Goal: Transaction & Acquisition: Obtain resource

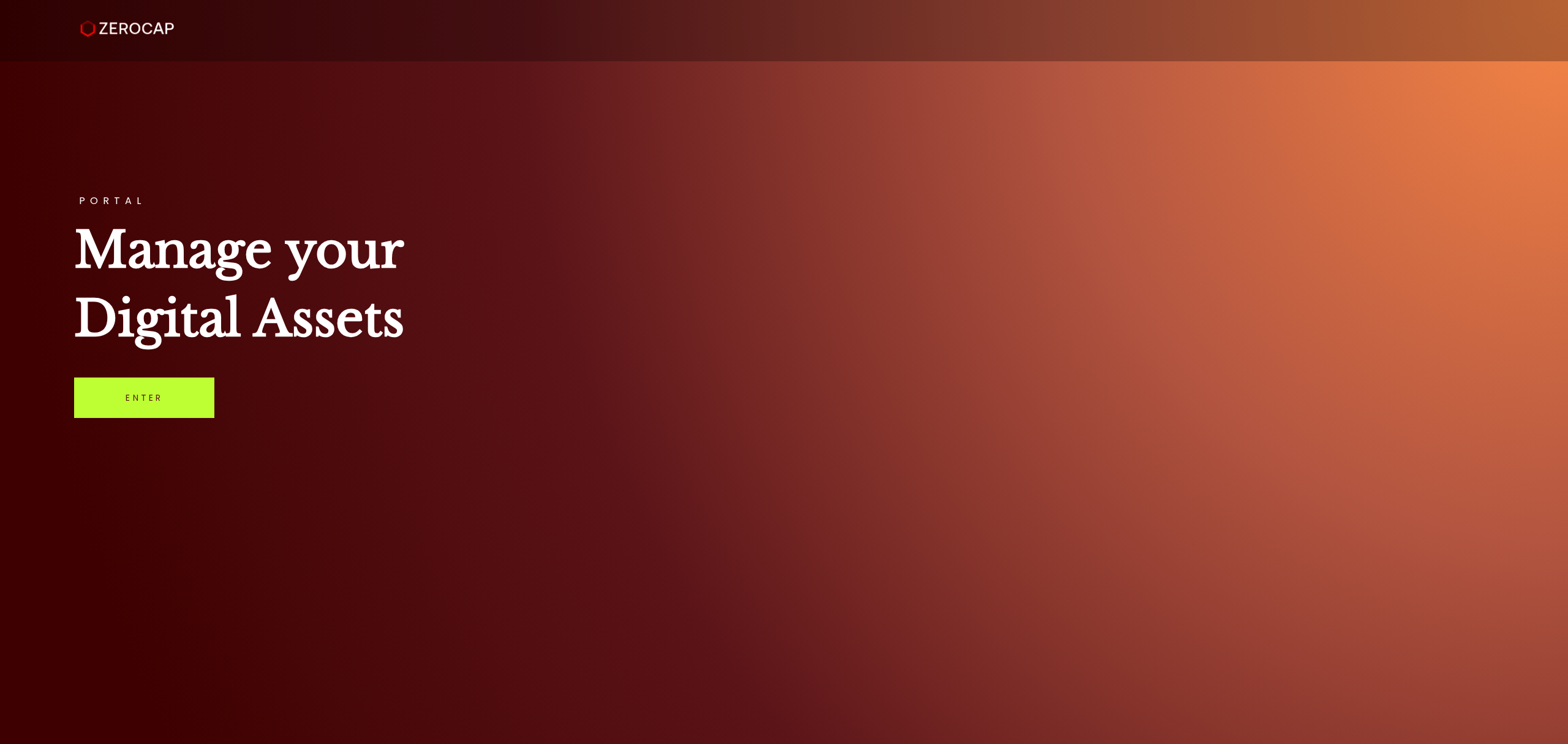
click at [190, 395] on link "Enter" at bounding box center [144, 398] width 140 height 41
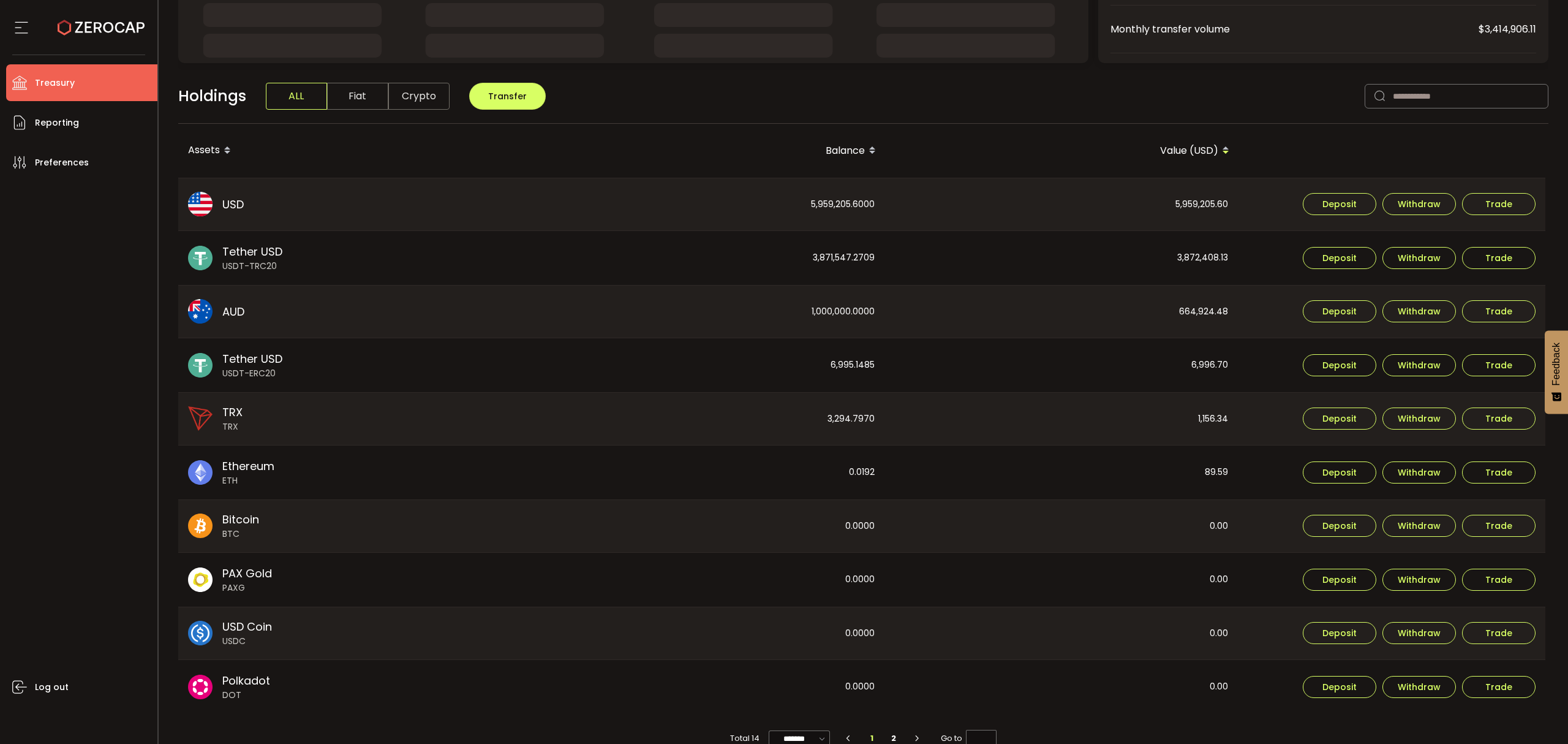
scroll to position [270, 0]
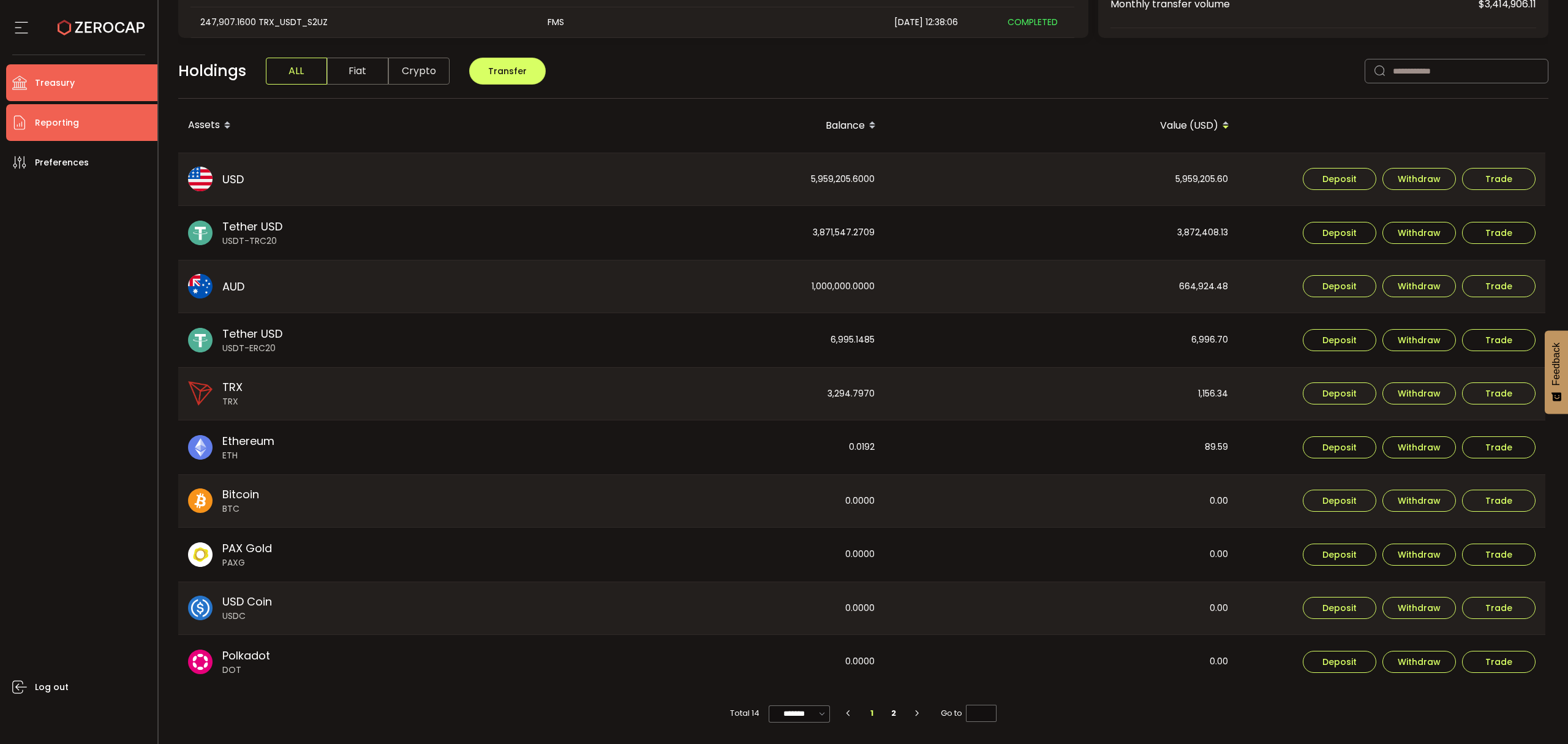
click at [106, 130] on li "Reporting" at bounding box center [81, 123] width 151 height 37
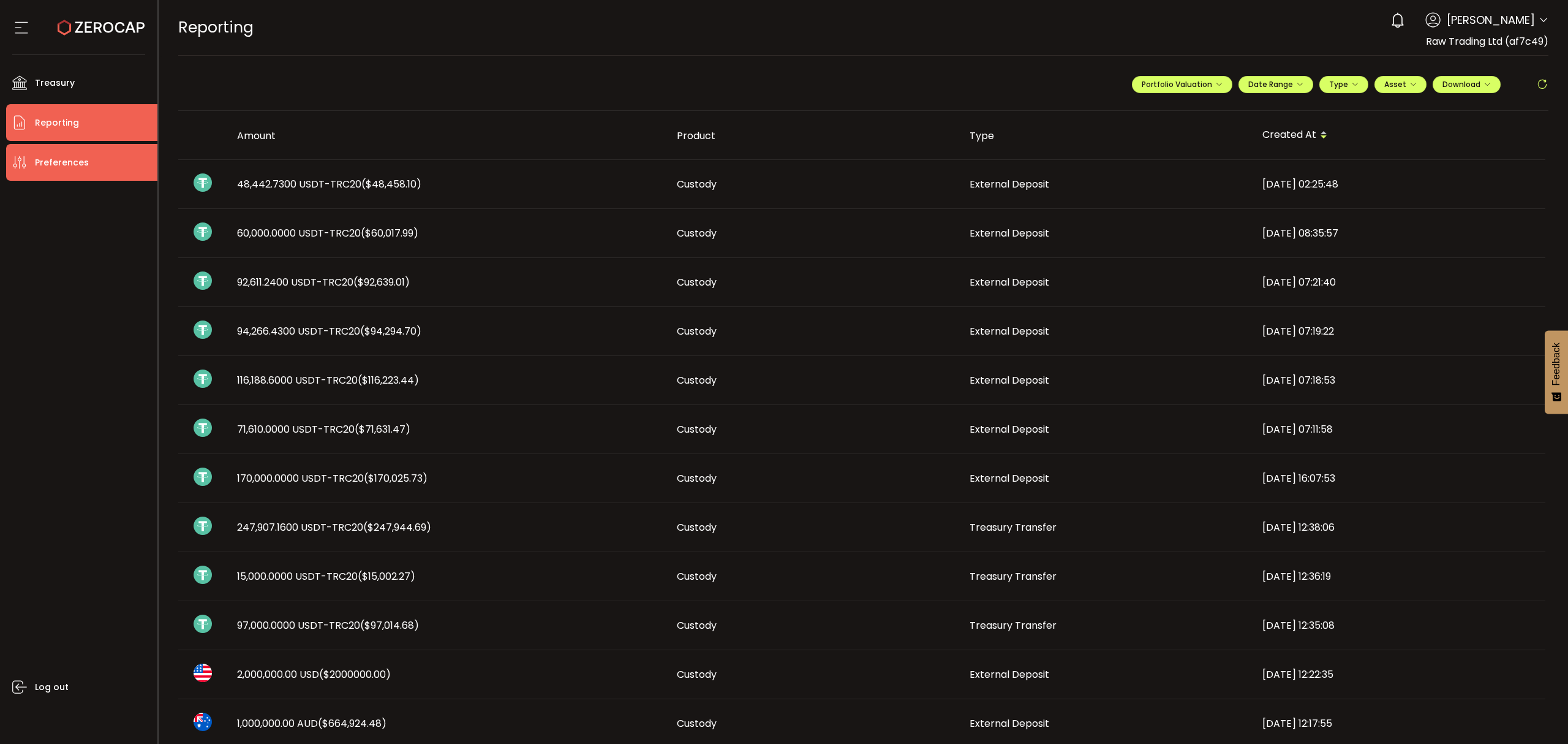
click at [53, 163] on span "Preferences" at bounding box center [62, 163] width 54 height 18
click at [81, 119] on li "Reporting" at bounding box center [81, 123] width 151 height 37
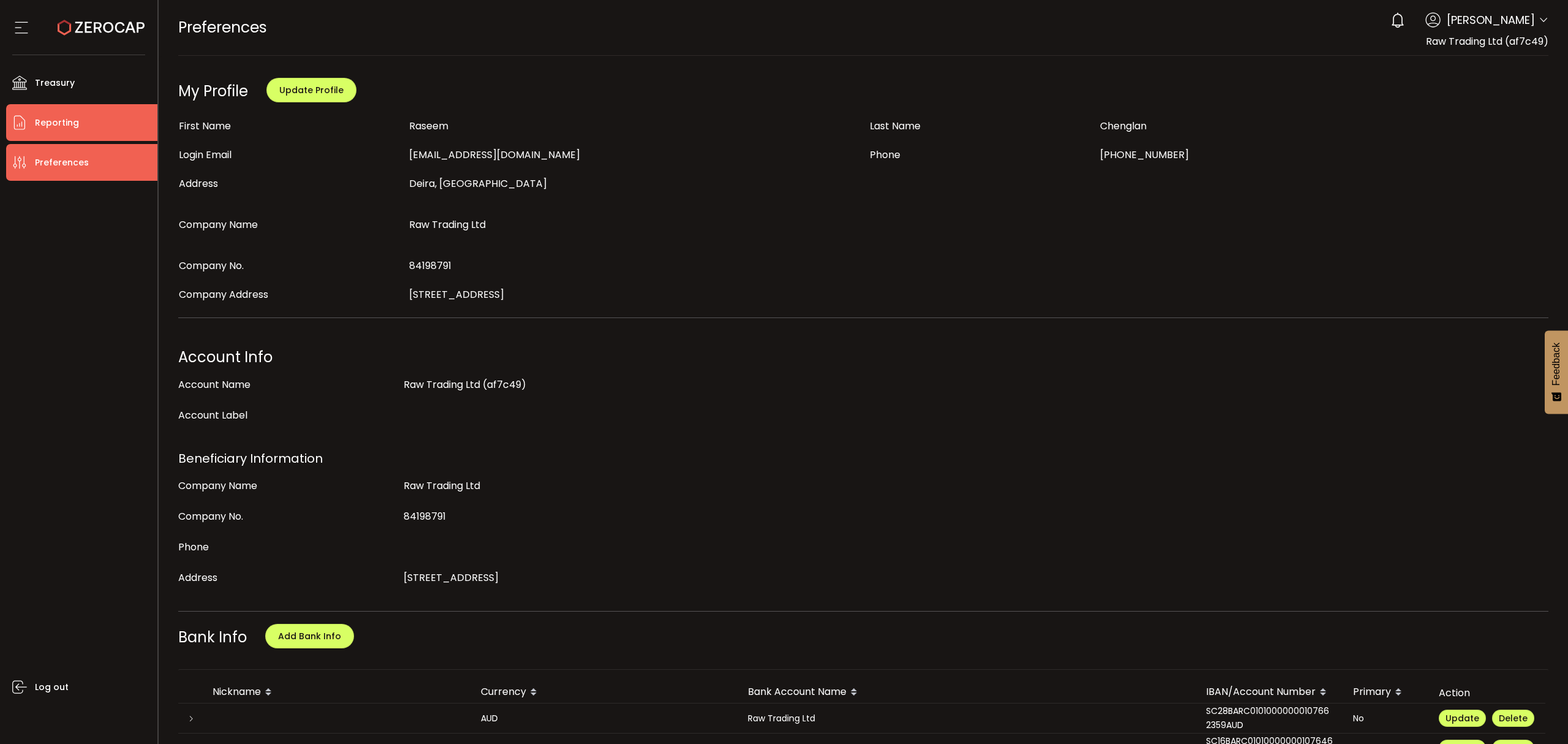
click at [95, 137] on li "Reporting" at bounding box center [81, 123] width 151 height 37
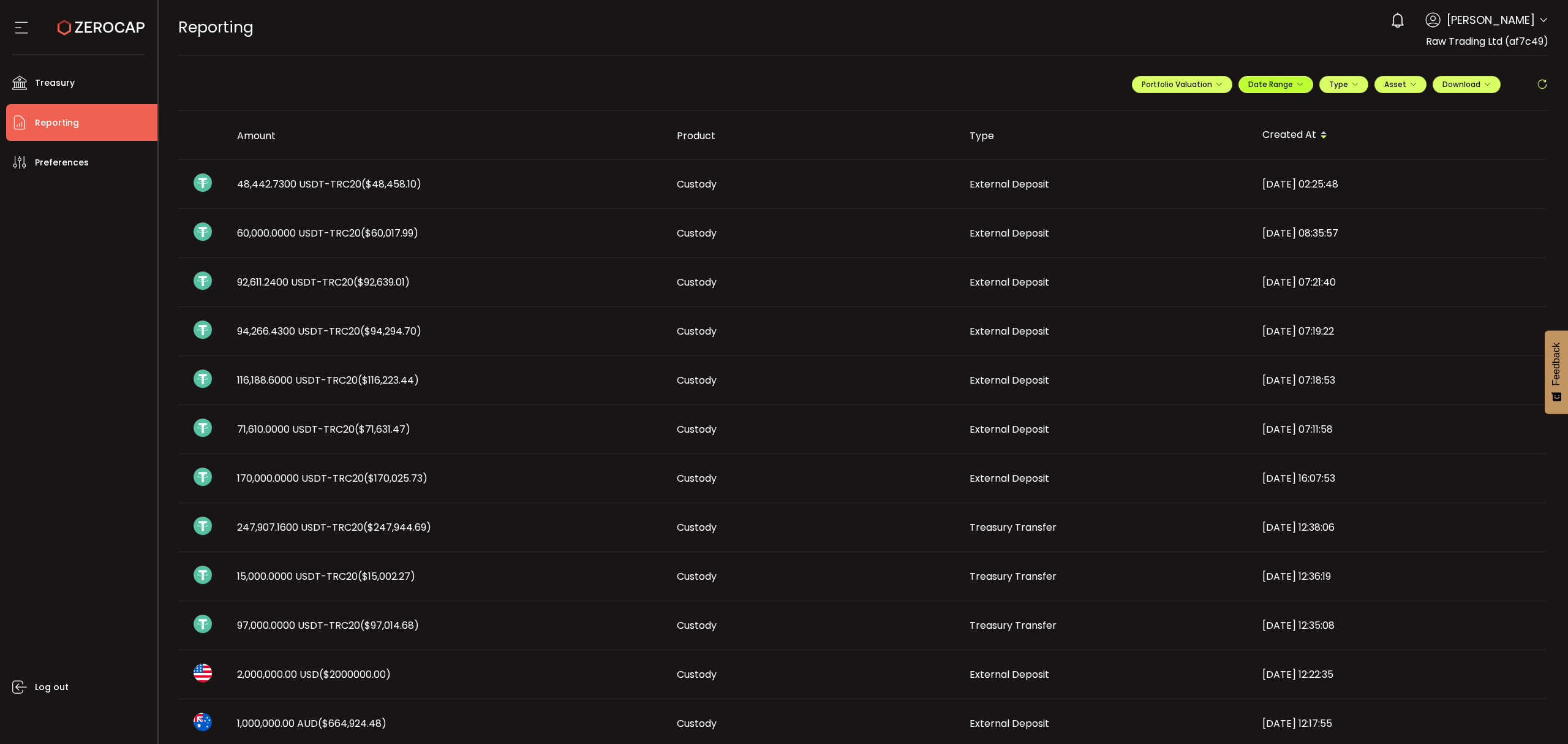
click at [1299, 79] on button "Date Range" at bounding box center [1276, 84] width 75 height 17
click at [1188, 111] on icon at bounding box center [1195, 111] width 15 height 12
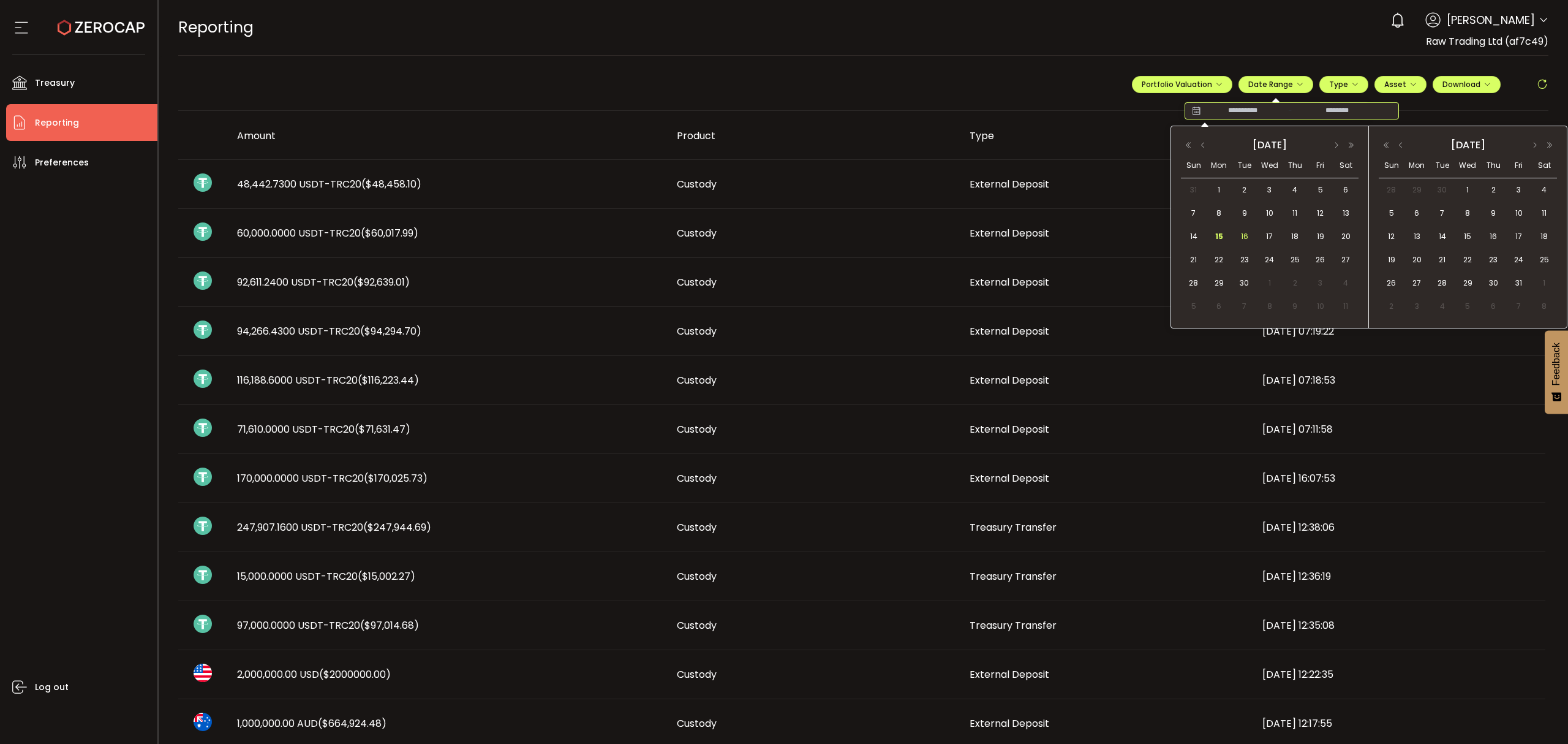
drag, startPoint x: 1299, startPoint y: 216, endPoint x: 1255, endPoint y: 231, distance: 46.5
click at [1298, 216] on span "11" at bounding box center [1294, 213] width 15 height 15
click at [1223, 236] on span "15" at bounding box center [1219, 236] width 15 height 15
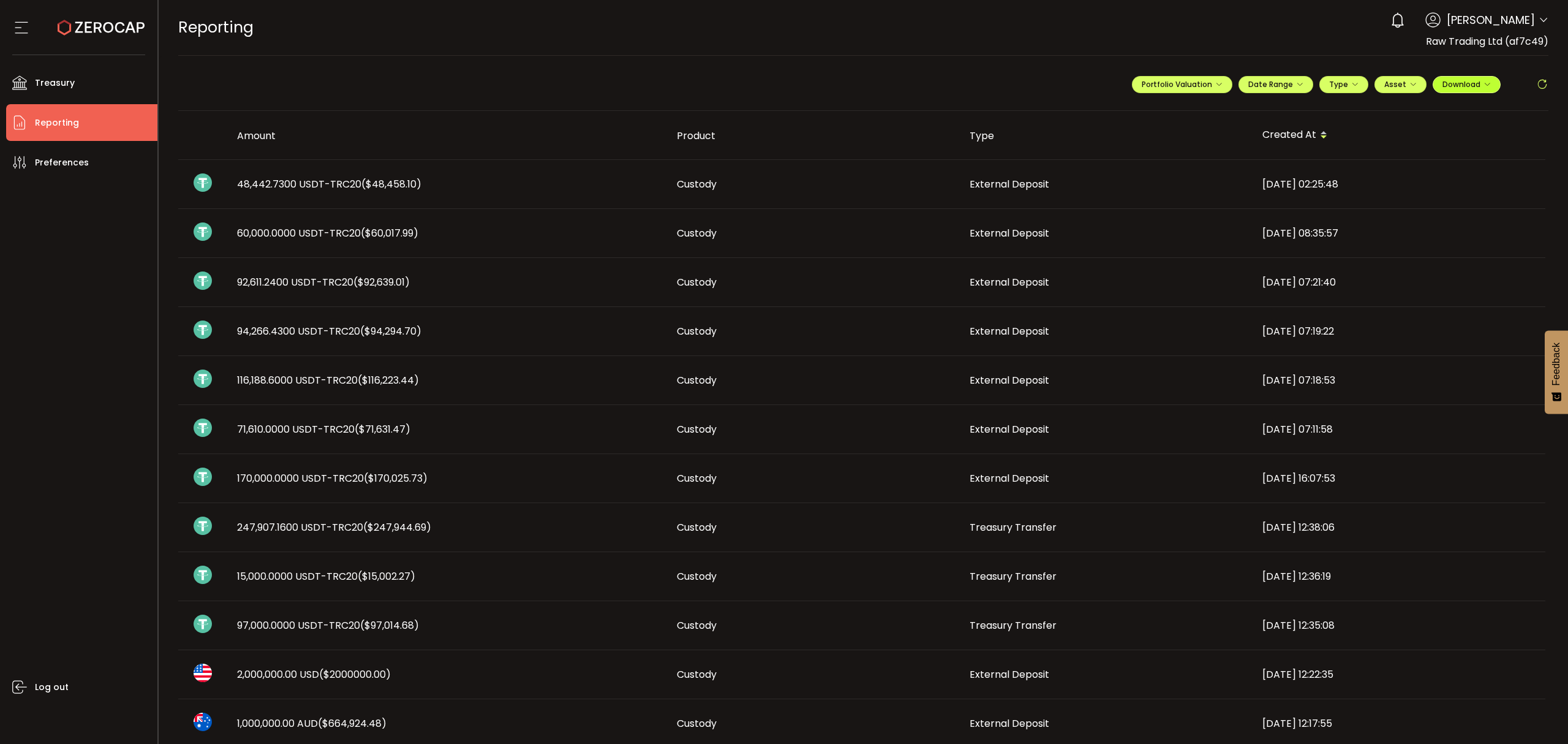
click at [1443, 93] on button "Download" at bounding box center [1466, 84] width 68 height 17
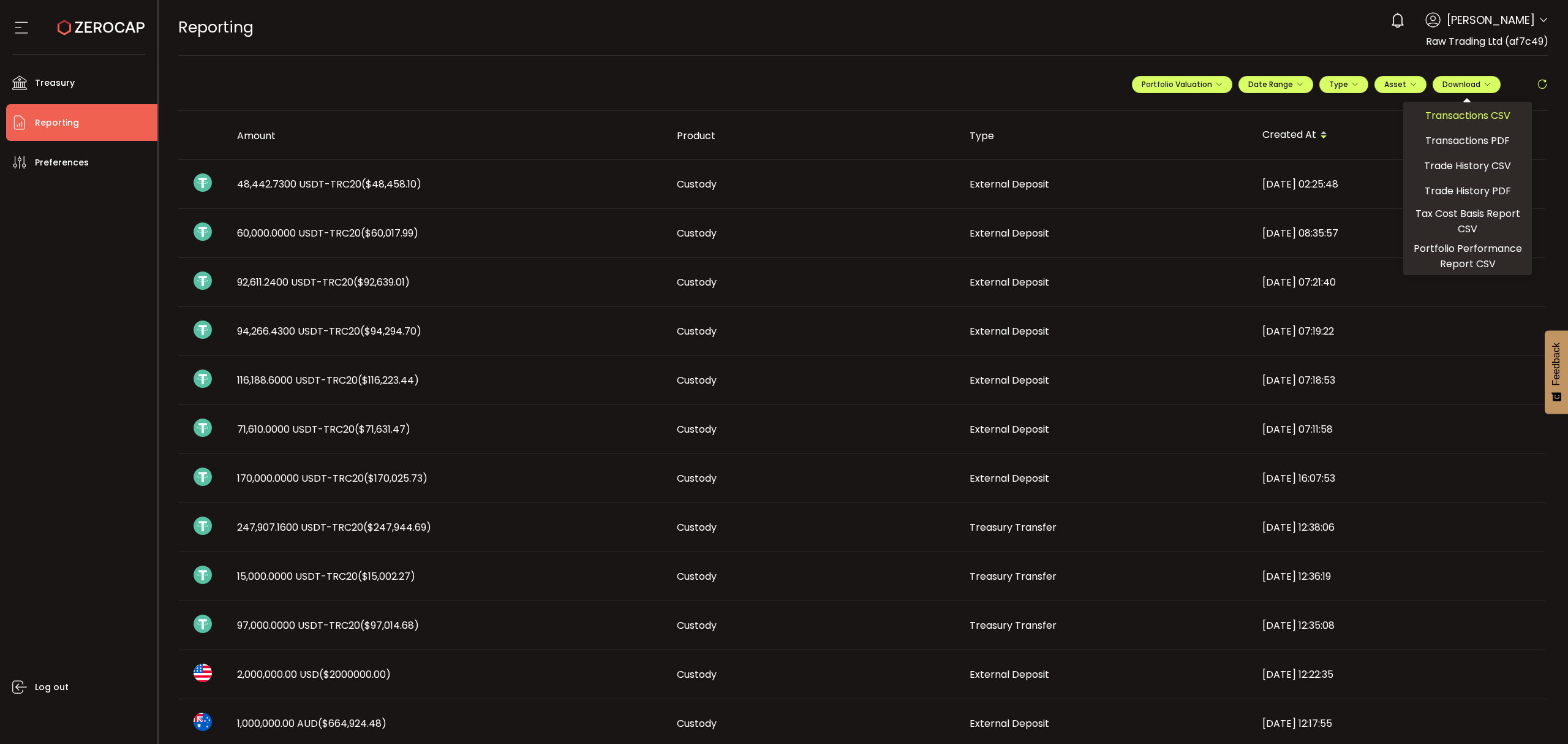
click at [1435, 113] on span "Transactions CSV" at bounding box center [1467, 115] width 85 height 15
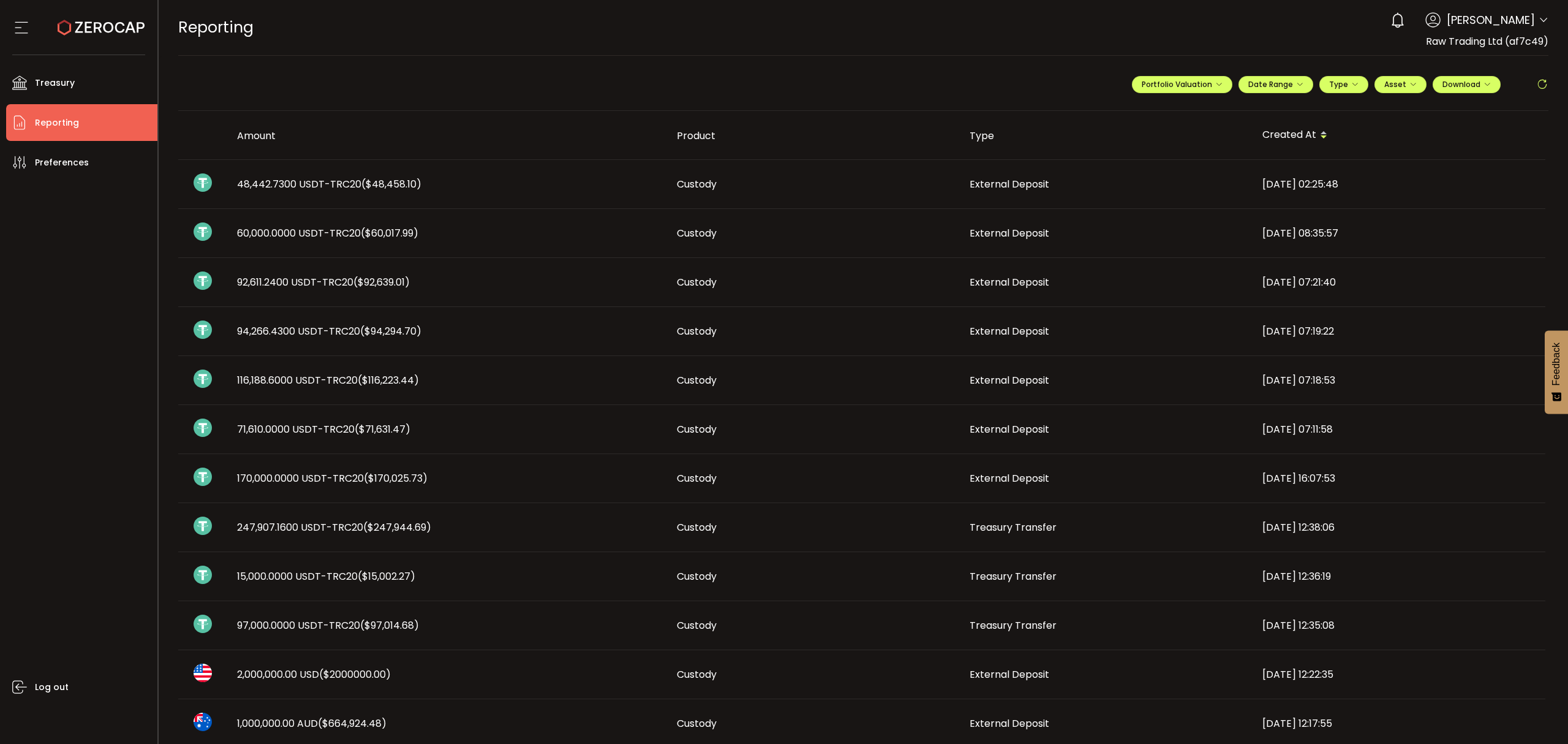
click at [1539, 13] on div "0 Raseem Chenglan Account Raw Trading Ltd (af7c49) Raw Trading Ltd (Payments) (…" at bounding box center [1466, 20] width 164 height 27
drag, startPoint x: 1549, startPoint y: 22, endPoint x: 1537, endPoint y: 18, distance: 12.6
click at [1549, 22] on header "PDF is being processed and will download to your computer REPORTING Buy Power $…" at bounding box center [864, 27] width 1410 height 56
click at [1539, 17] on icon at bounding box center [1543, 19] width 10 height 10
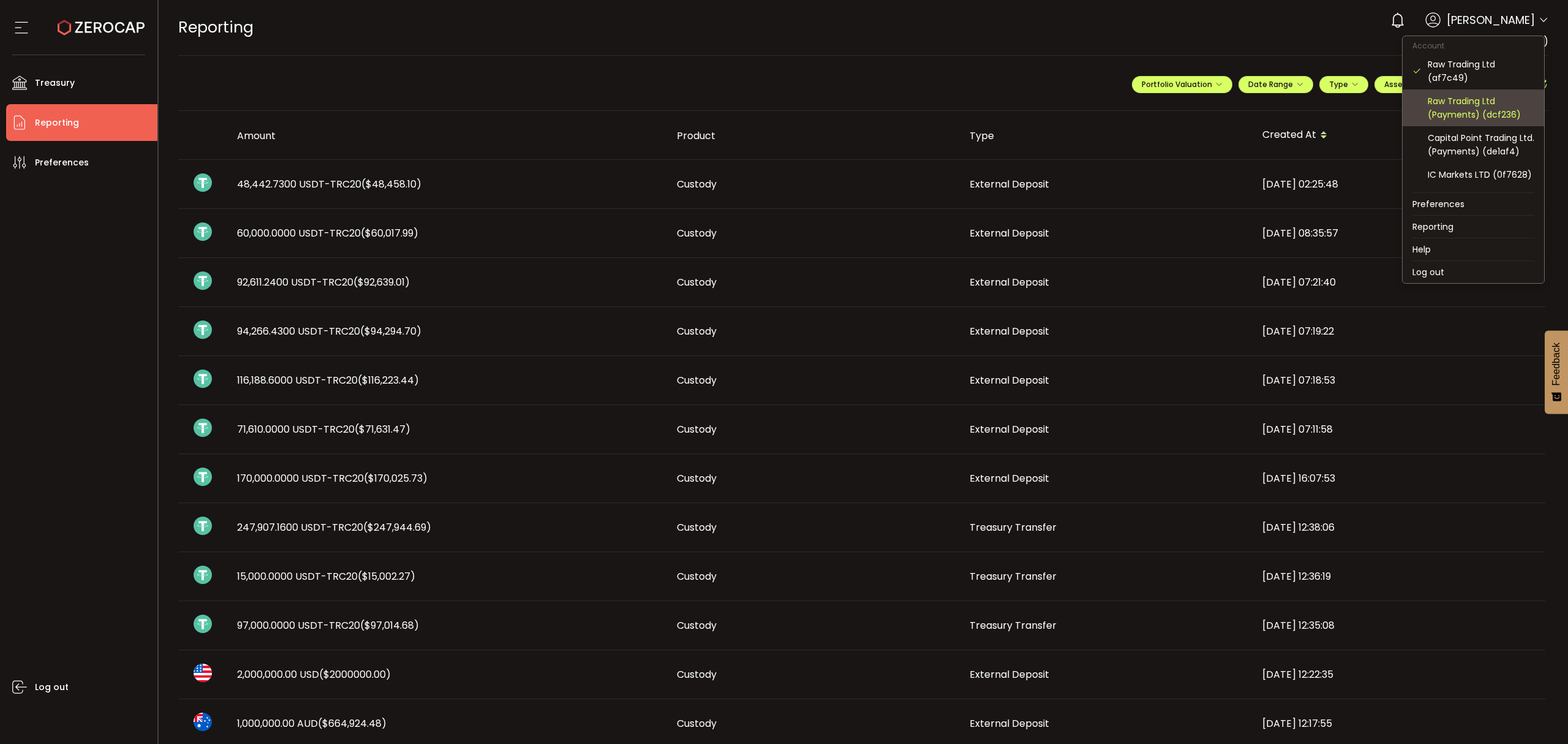
click at [1466, 102] on div "Raw Trading Ltd (Payments) (dcf236)" at bounding box center [1481, 108] width 107 height 27
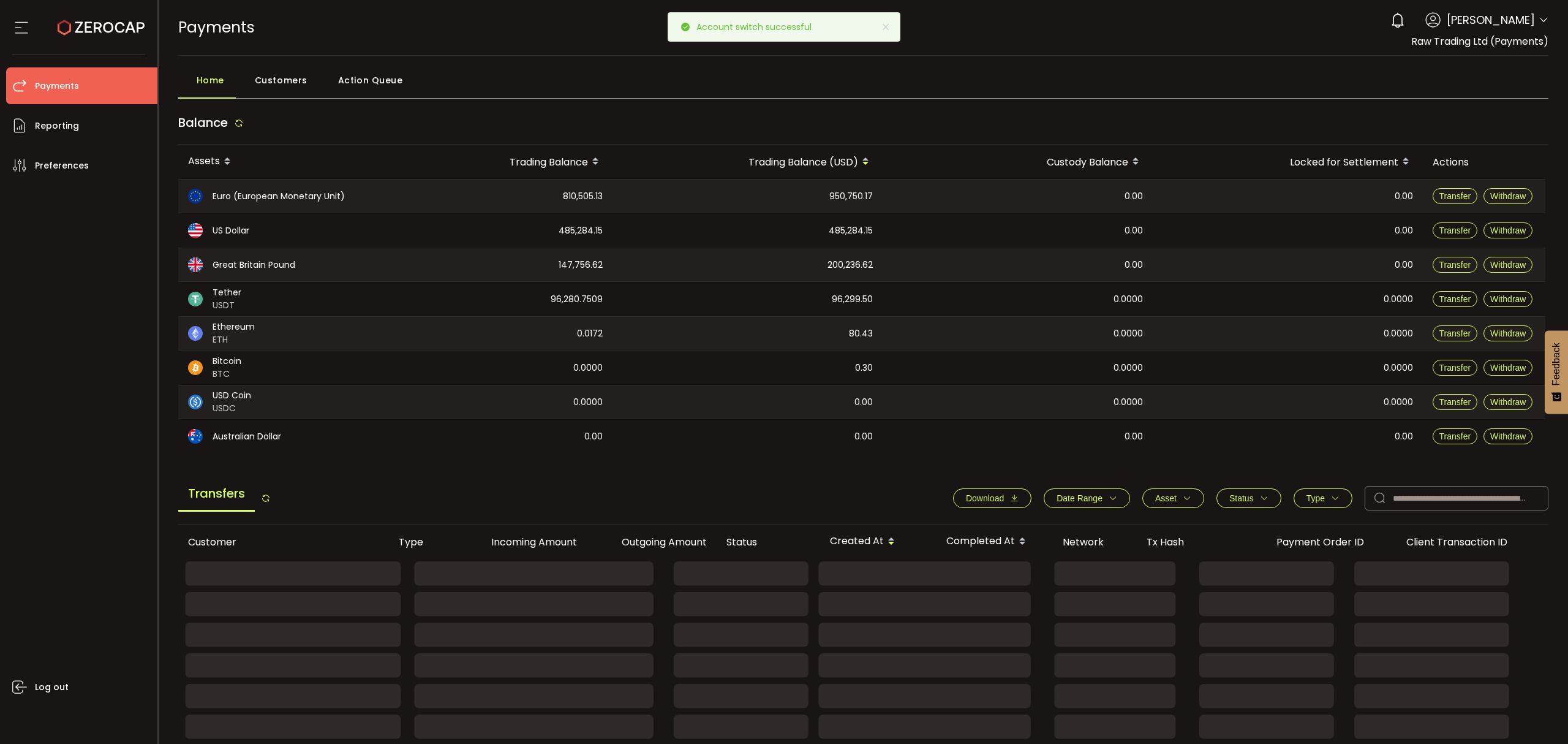
scroll to position [135, 0]
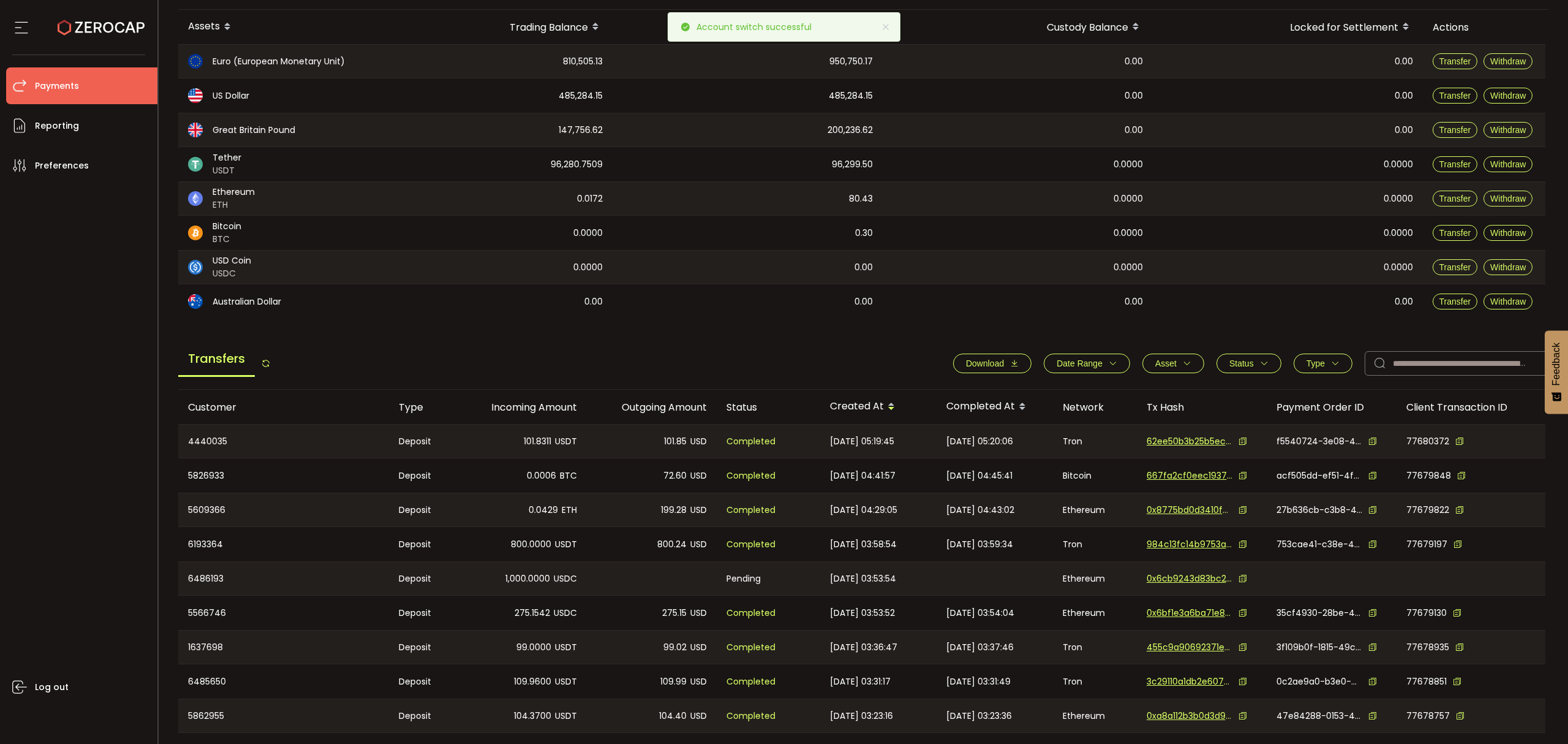
click at [1102, 361] on span "Date Range" at bounding box center [1087, 363] width 61 height 10
click at [1030, 391] on icon at bounding box center [1036, 392] width 13 height 19
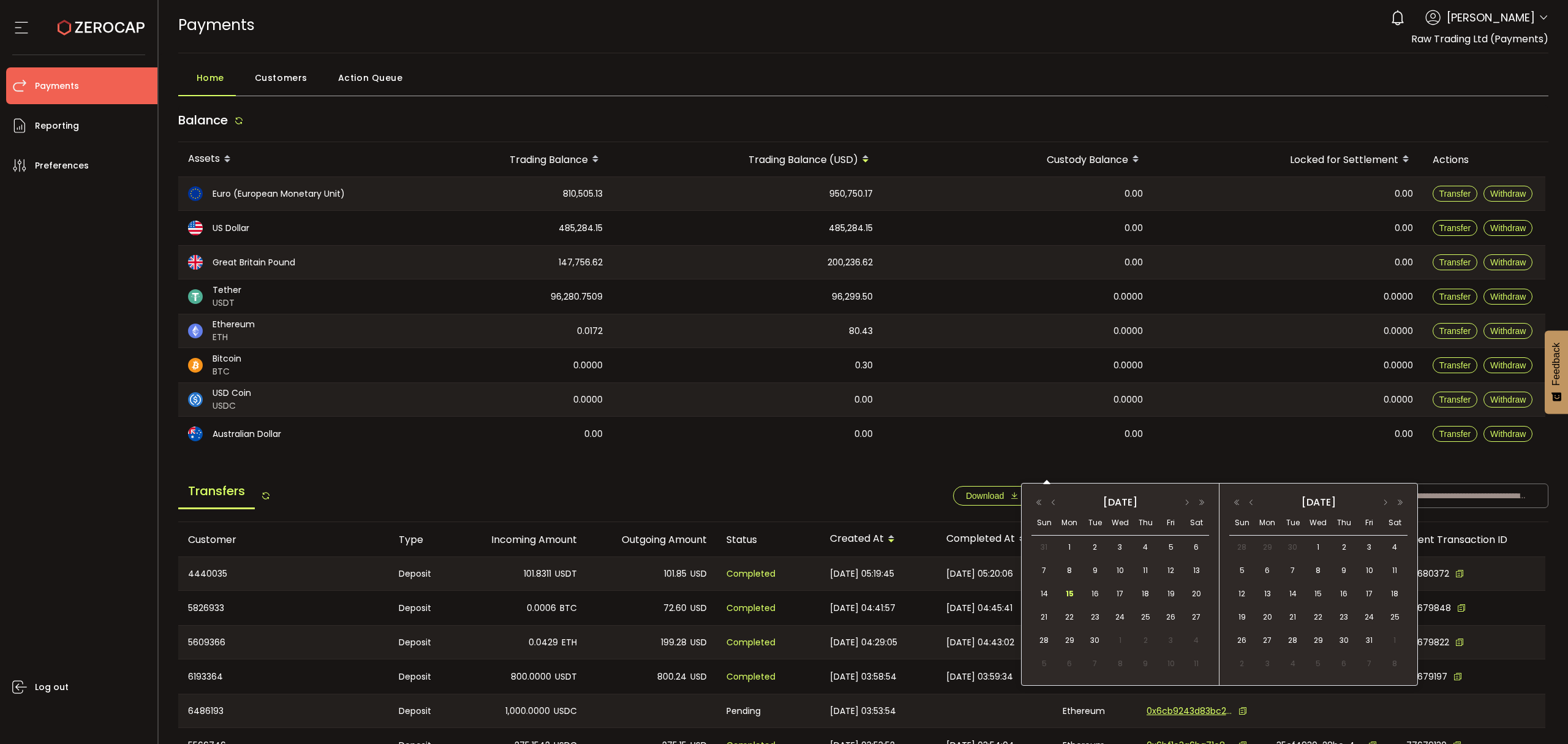
scroll to position [0, 0]
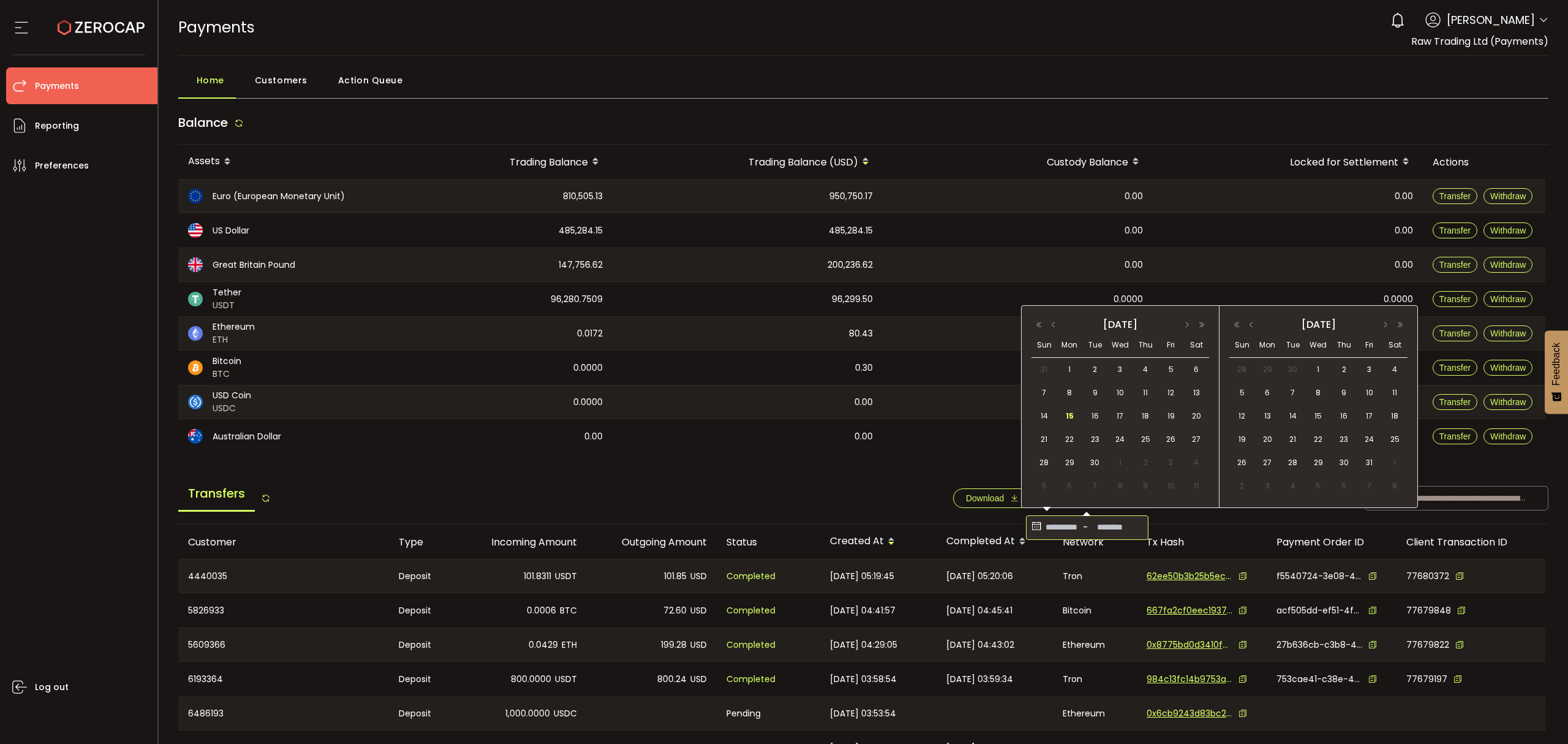
click at [1347, 42] on div "PAYMENTS Buy Power $0.00 USD Payments Payments Your verification is pending 0 R…" at bounding box center [864, 27] width 1371 height 55
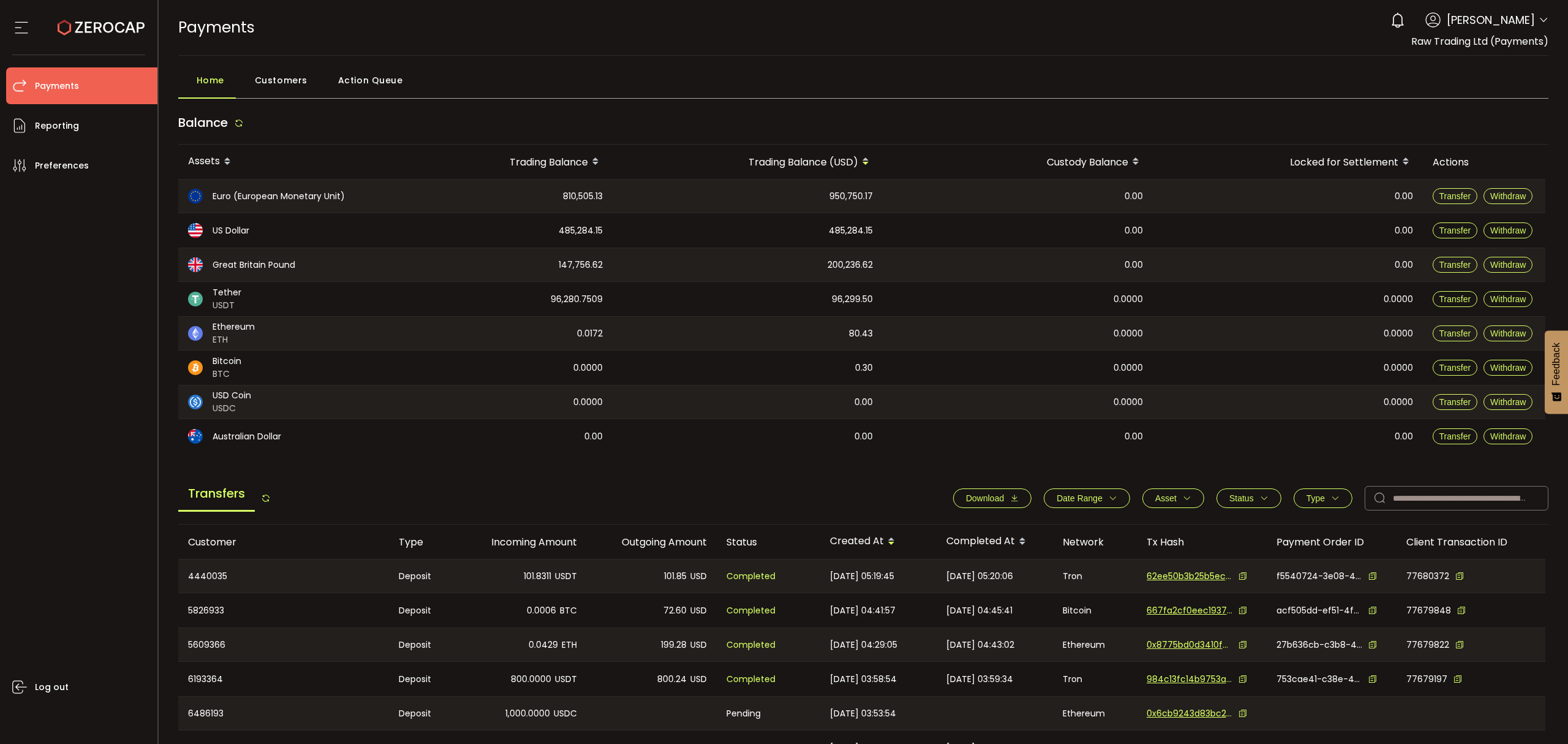
click at [1099, 501] on span "Date Range" at bounding box center [1087, 497] width 61 height 10
click at [1030, 525] on icon at bounding box center [1036, 528] width 13 height 19
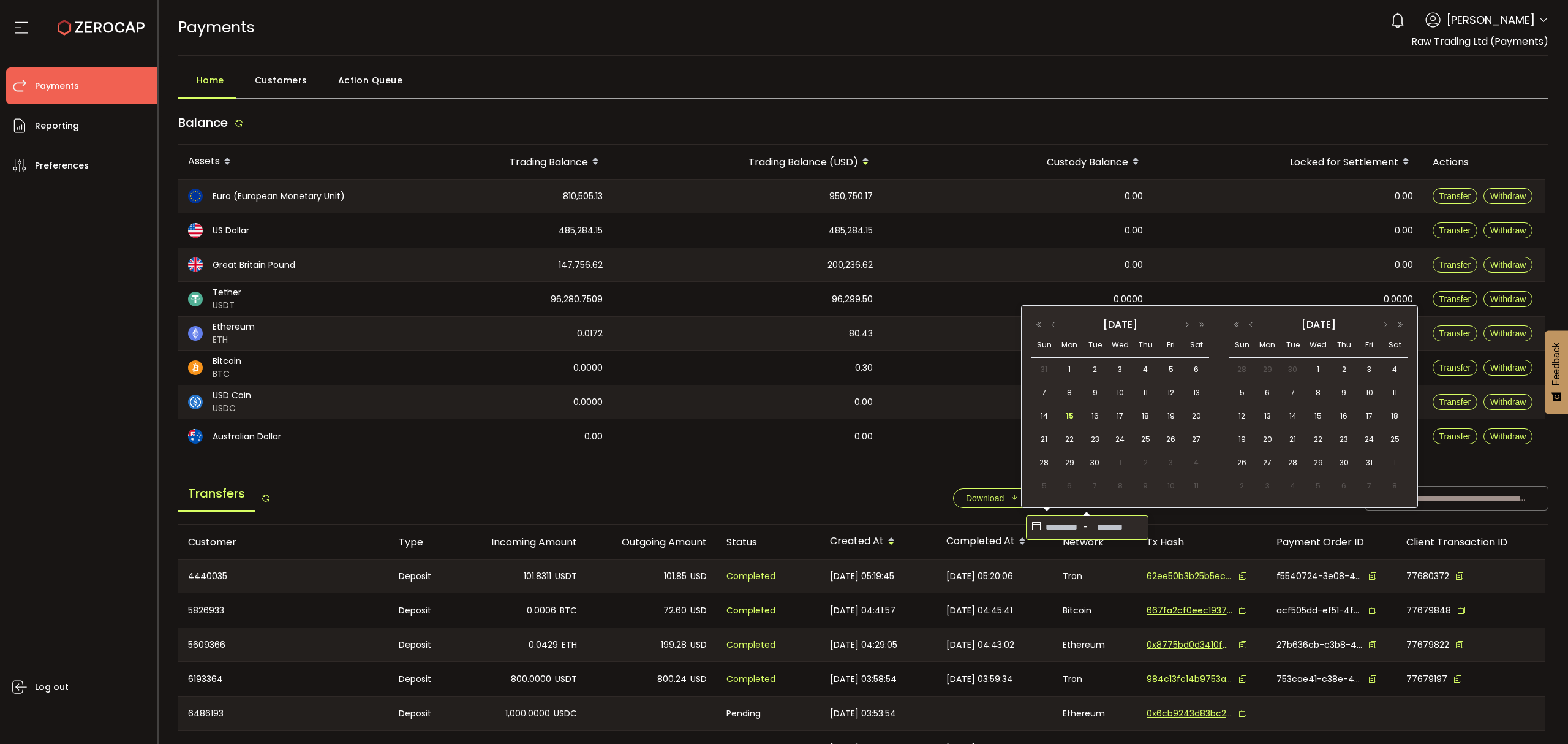
drag, startPoint x: 1098, startPoint y: 392, endPoint x: 1079, endPoint y: 411, distance: 26.9
click at [1096, 392] on span "9" at bounding box center [1095, 392] width 15 height 15
click at [1078, 412] on div "15" at bounding box center [1067, 415] width 22 height 19
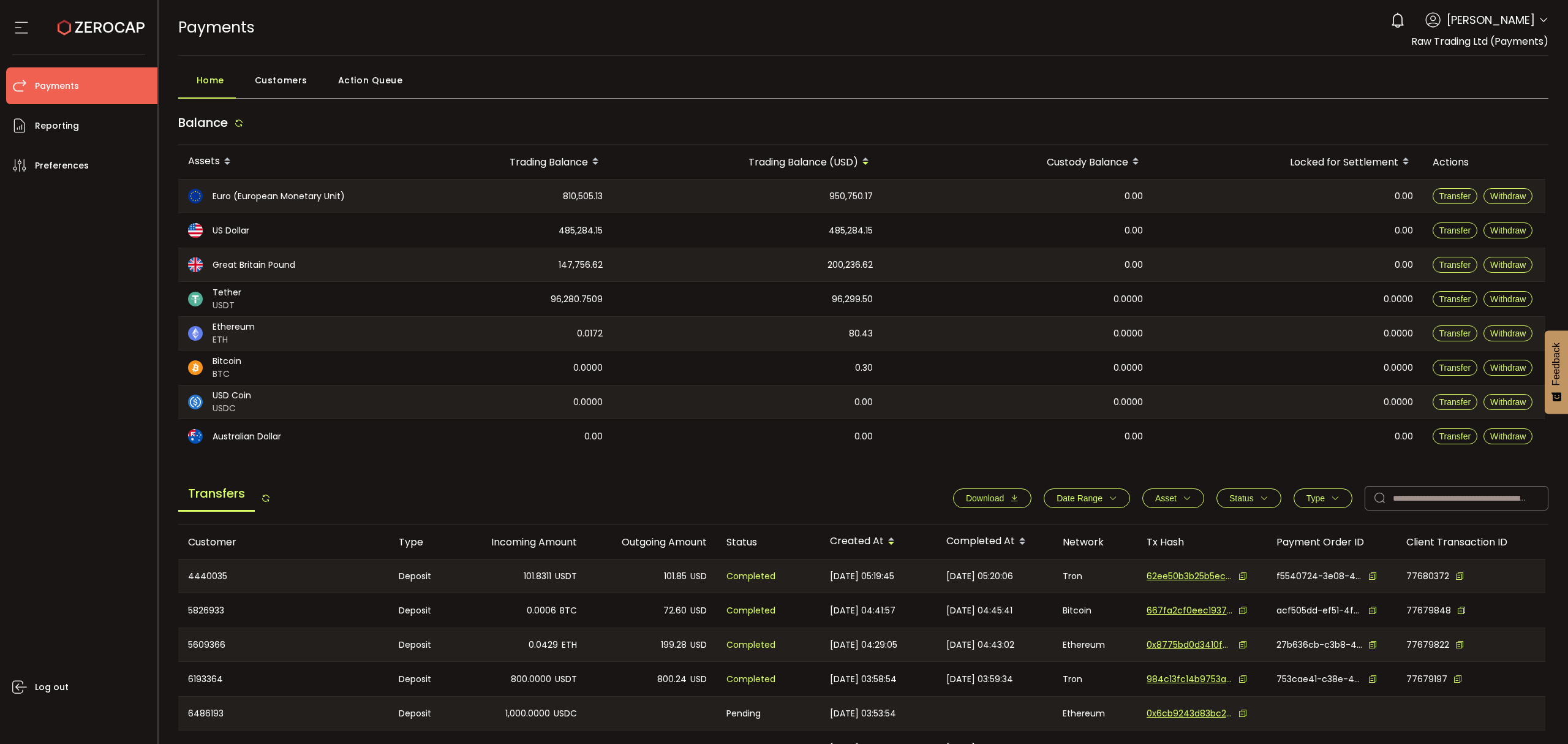
click at [996, 490] on button "Download" at bounding box center [992, 498] width 79 height 19
click at [278, 82] on span "Customers" at bounding box center [281, 80] width 53 height 25
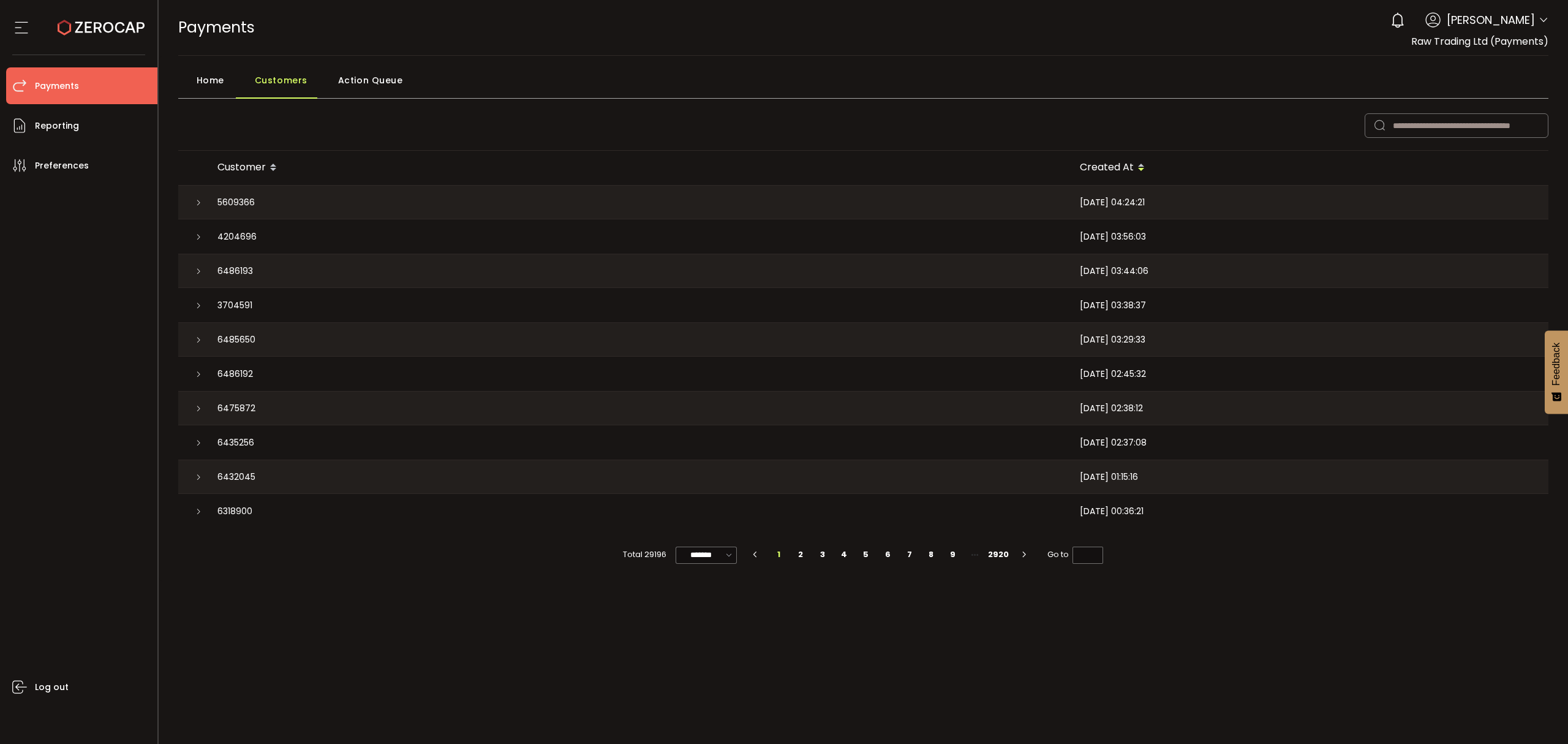
click at [1557, 25] on header "PDF is being processed and will download to your computer PAYMENTS Buy Power $0…" at bounding box center [864, 27] width 1410 height 56
drag, startPoint x: 1549, startPoint y: 15, endPoint x: 1543, endPoint y: 23, distance: 10.0
click at [1547, 15] on header "PDF is being processed and will download to your computer PAYMENTS Buy Power $0…" at bounding box center [864, 27] width 1410 height 56
click at [1545, 23] on icon at bounding box center [1543, 19] width 10 height 10
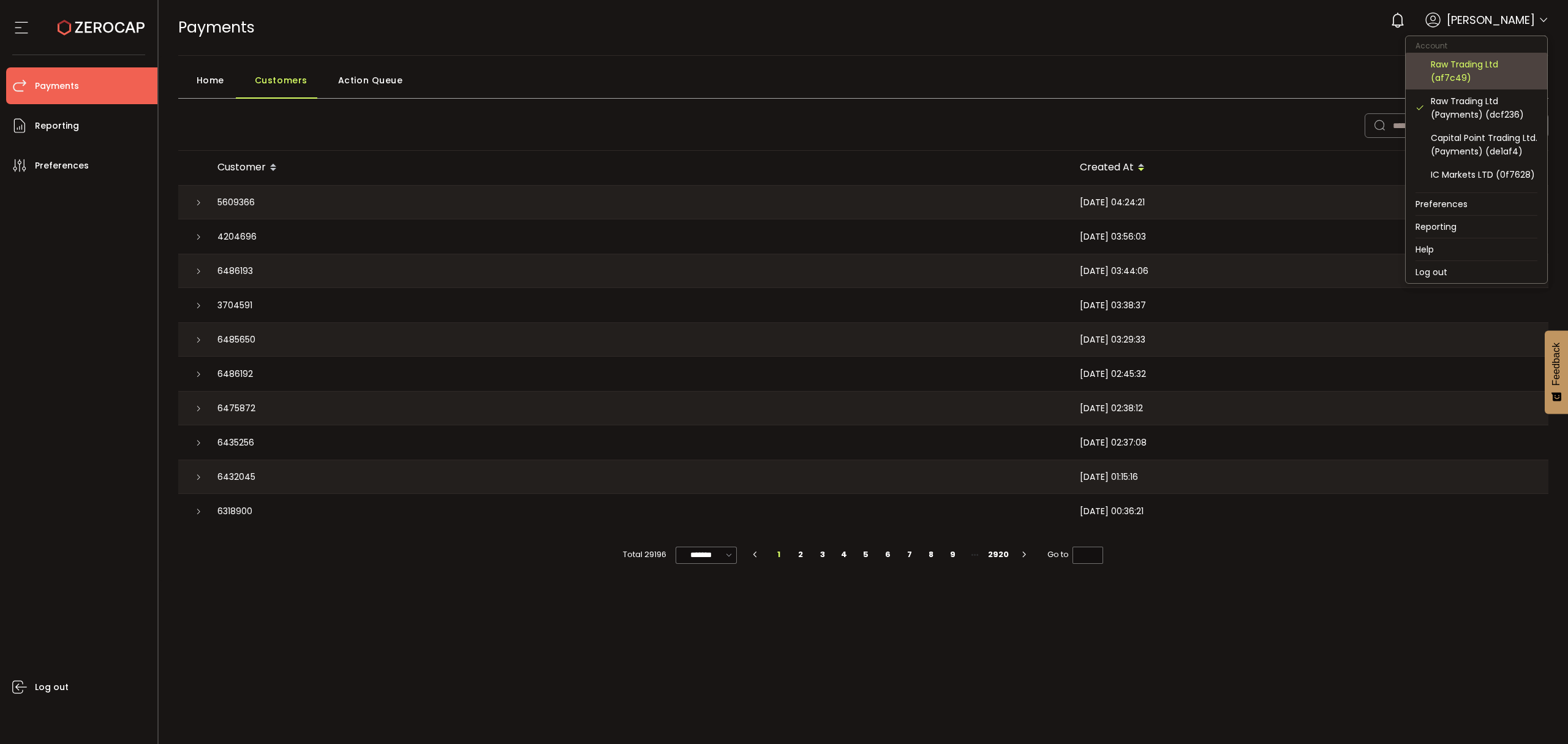
click at [1483, 75] on div "Raw Trading Ltd (af7c49)" at bounding box center [1484, 71] width 107 height 27
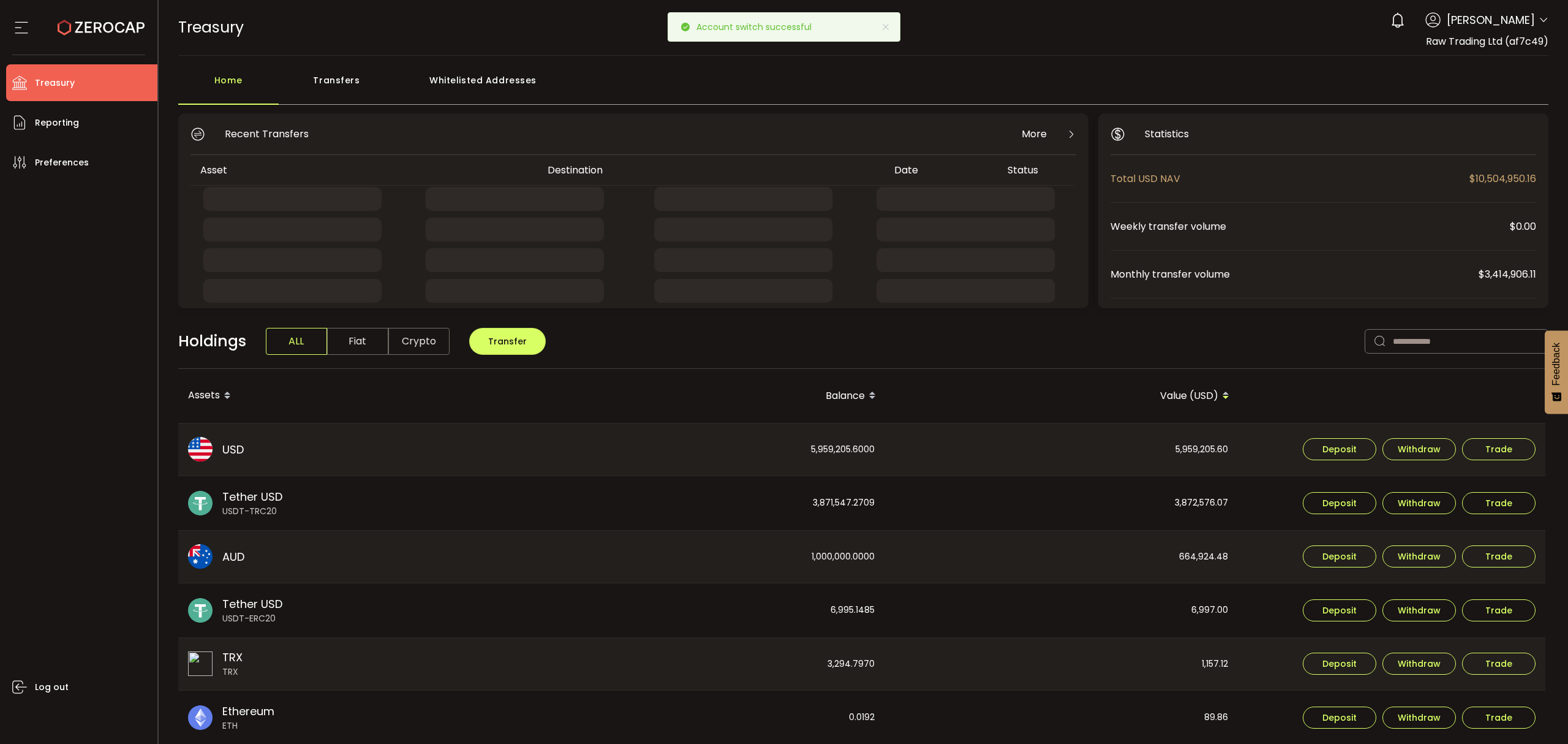
click at [351, 86] on div "Transfers" at bounding box center [337, 87] width 117 height 37
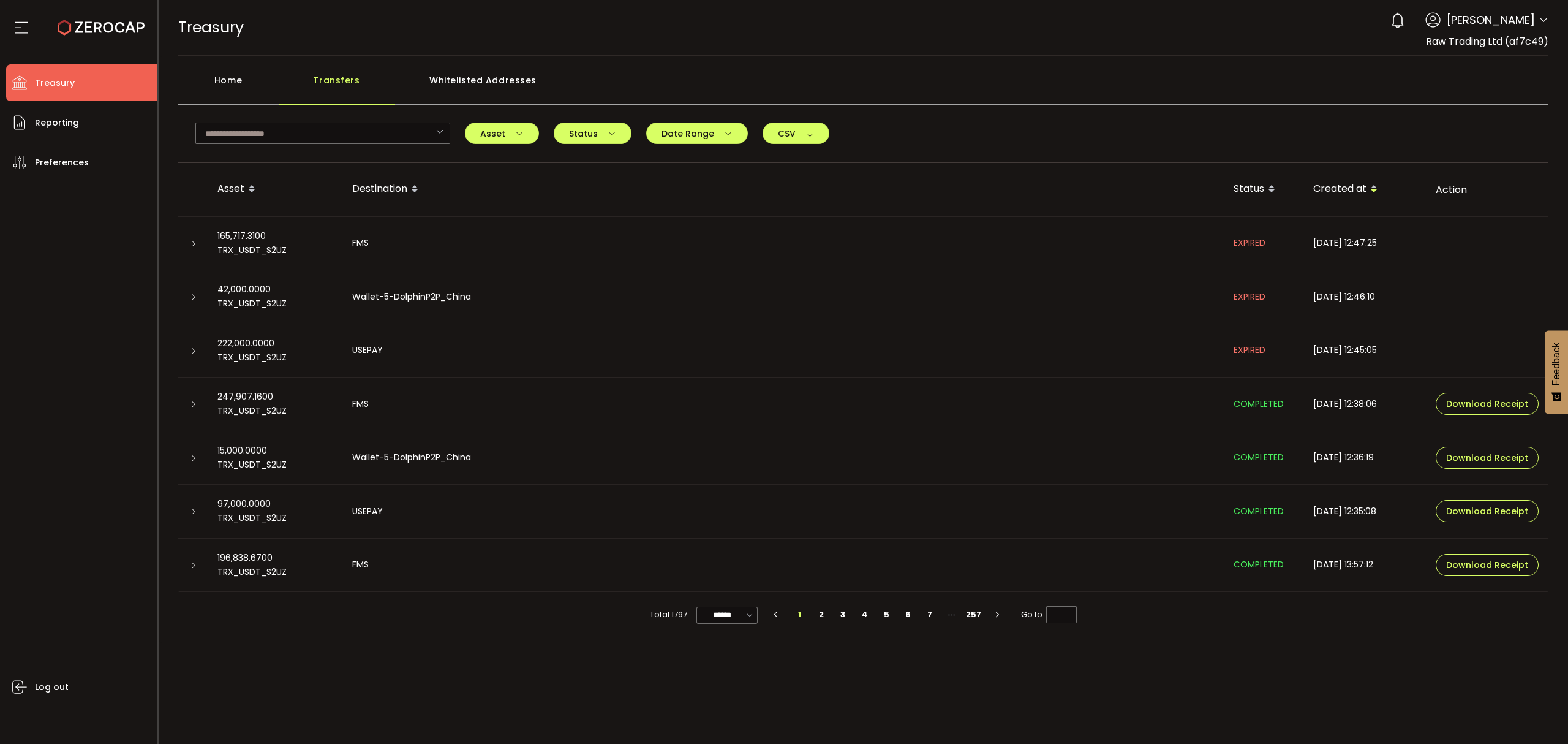
drag, startPoint x: 1551, startPoint y: 23, endPoint x: 1544, endPoint y: 21, distance: 7.3
click at [1549, 22] on header "PDF is being processed and will download to your computer TREASURY Buy Power $0…" at bounding box center [864, 27] width 1410 height 56
click at [1540, 18] on icon at bounding box center [1543, 19] width 10 height 10
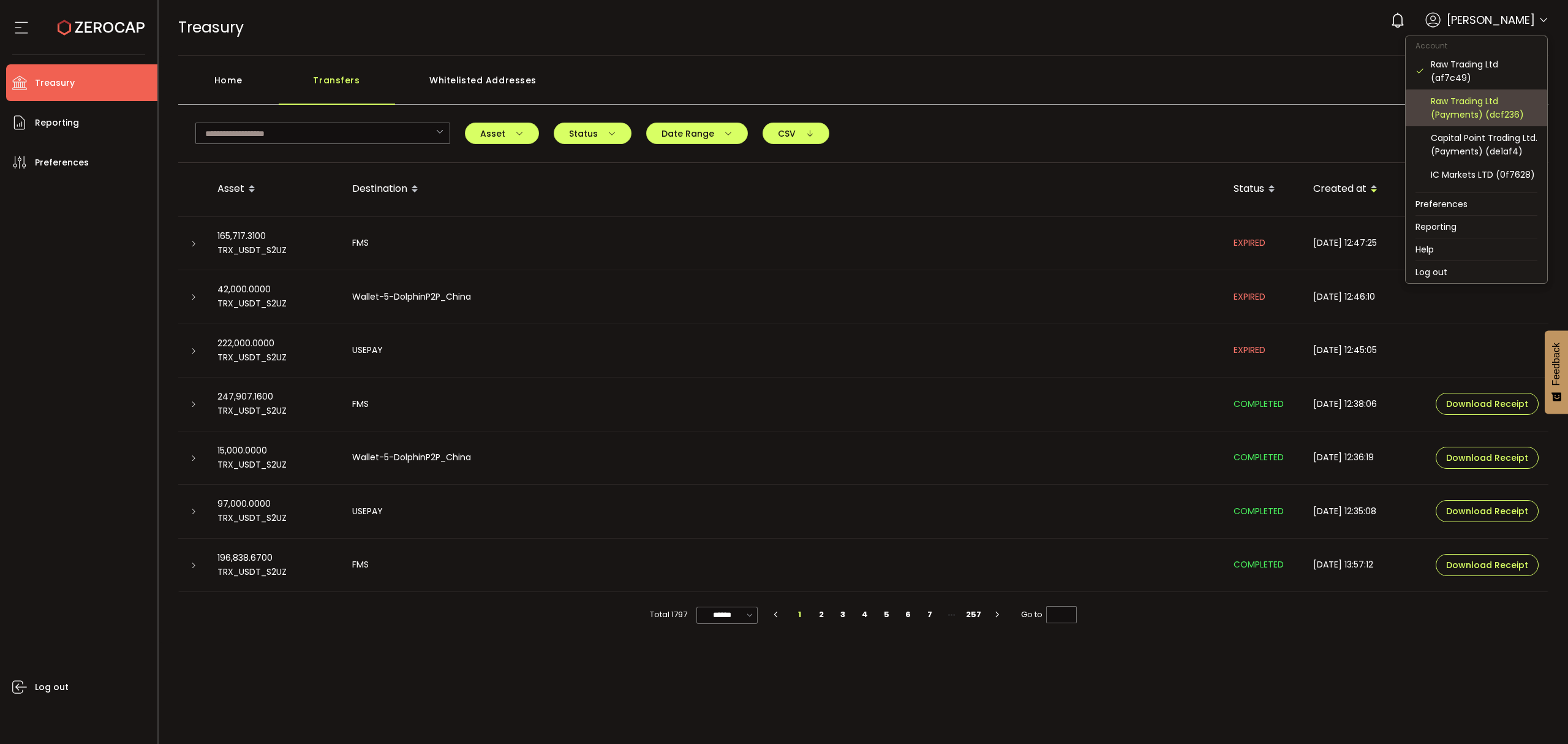
click at [1483, 124] on div "Raw Trading Ltd (Payments) (dcf236)" at bounding box center [1476, 108] width 122 height 37
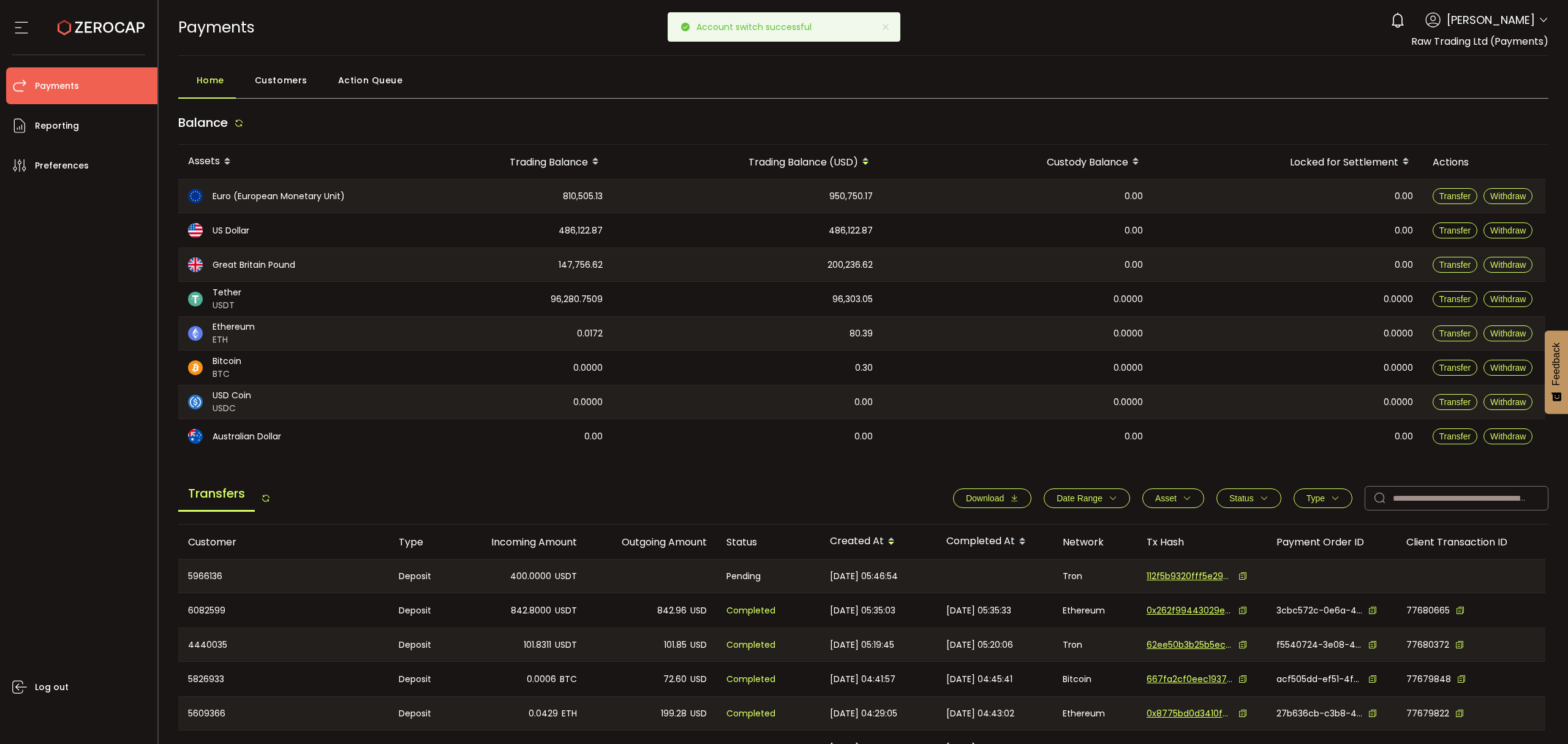
click at [1112, 500] on icon "button" at bounding box center [1113, 498] width 9 height 9
click at [1030, 529] on icon at bounding box center [1036, 528] width 13 height 19
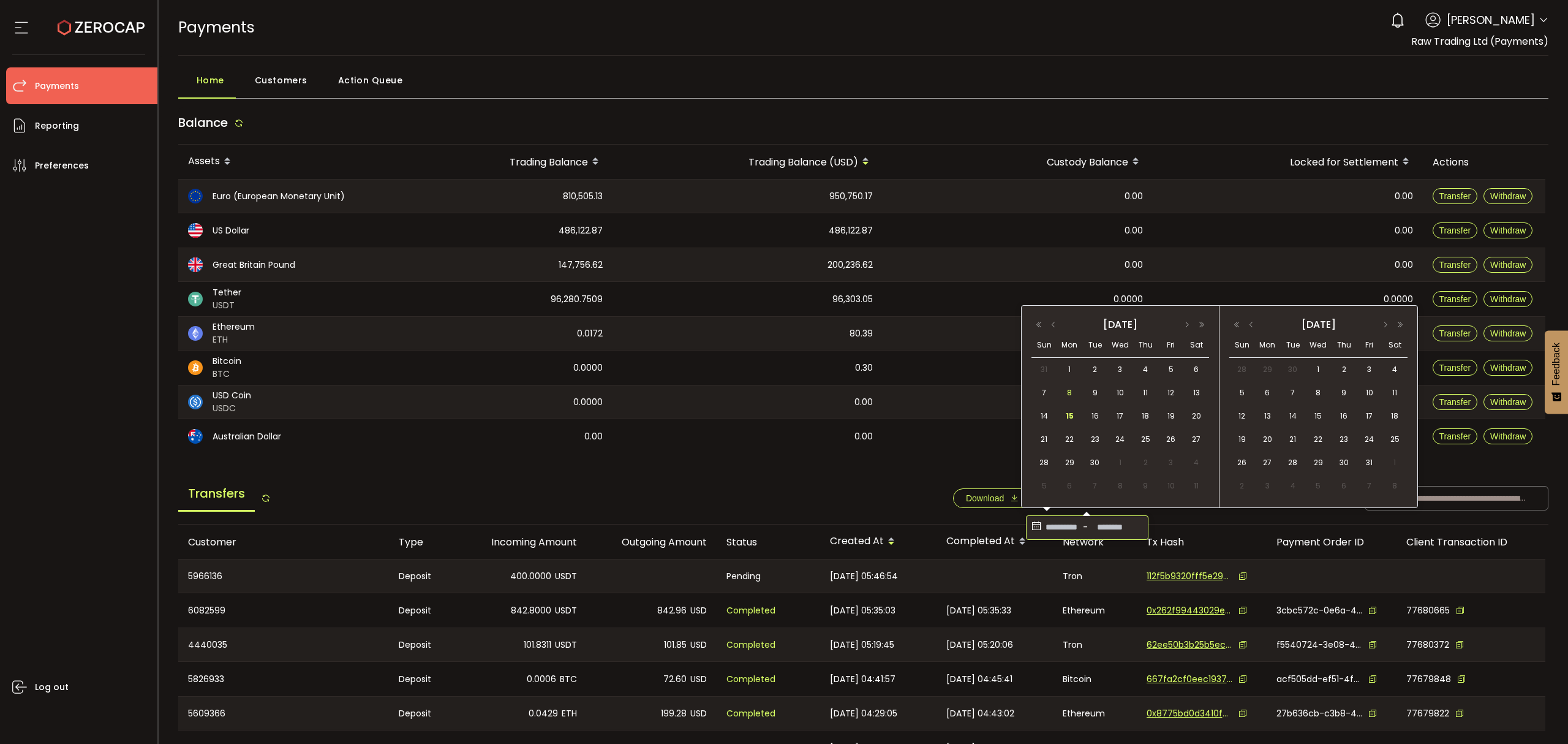
click at [1074, 395] on span "8" at bounding box center [1069, 392] width 15 height 15
click at [1071, 413] on span "15" at bounding box center [1069, 415] width 15 height 15
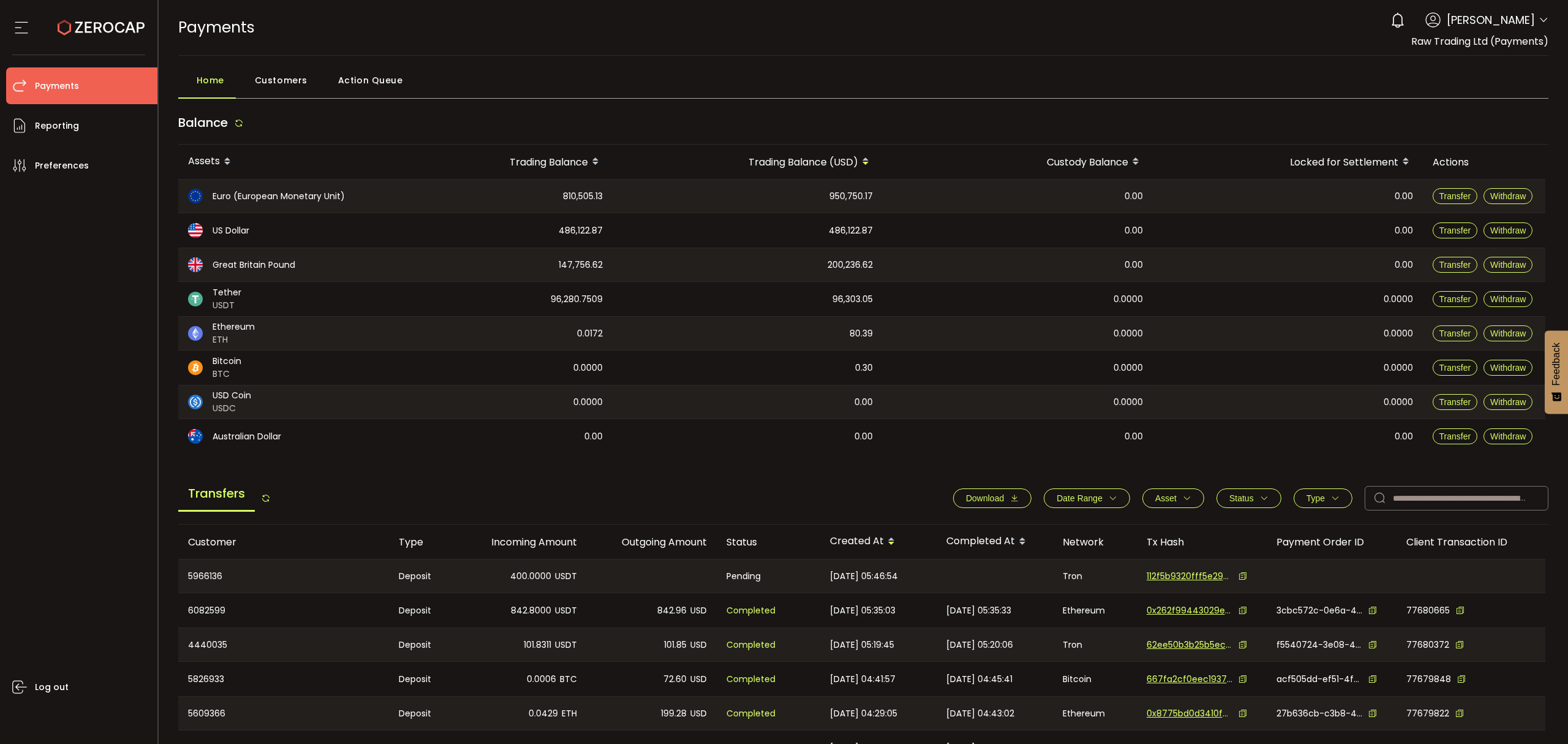
click at [989, 490] on button "Download" at bounding box center [992, 498] width 79 height 19
